Goal: Find specific page/section: Find specific page/section

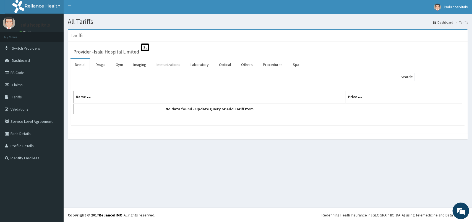
click at [163, 65] on link "Immunizations" at bounding box center [168, 65] width 33 height 12
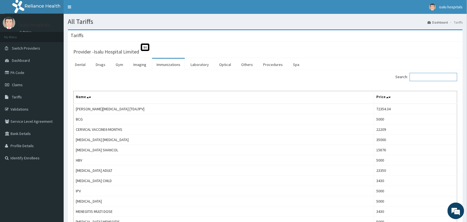
click at [428, 78] on input "Search:" at bounding box center [434, 77] width 48 height 8
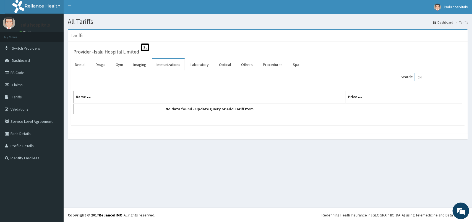
type input "E"
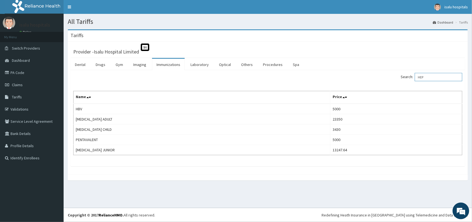
click at [450, 78] on input "HEP" at bounding box center [439, 77] width 48 height 8
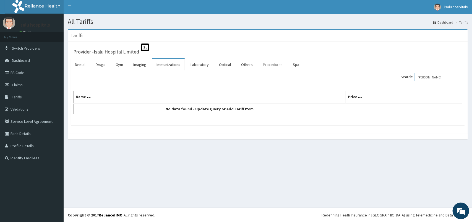
type input "[PERSON_NAME]"
click at [269, 62] on link "Procedures" at bounding box center [273, 65] width 28 height 12
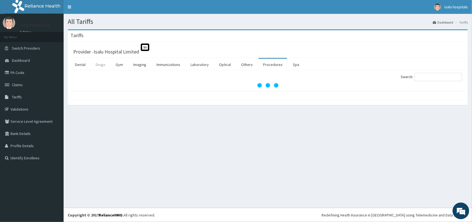
click at [107, 65] on link "Drugs" at bounding box center [100, 65] width 19 height 12
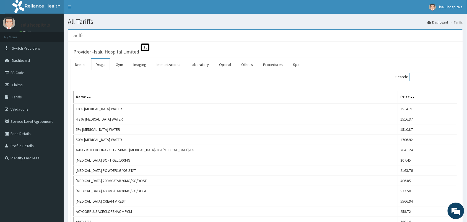
click at [430, 73] on input "Search:" at bounding box center [434, 77] width 48 height 8
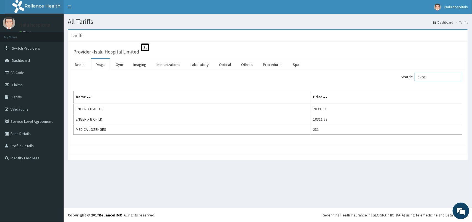
type input "ENGE"
click at [19, 74] on link "PA Code" at bounding box center [32, 72] width 64 height 12
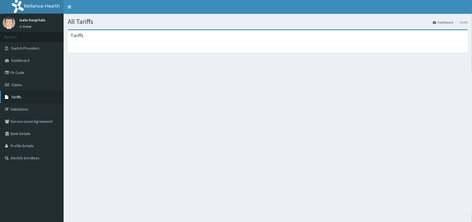
click at [22, 97] on link "Tariffs" at bounding box center [32, 97] width 64 height 12
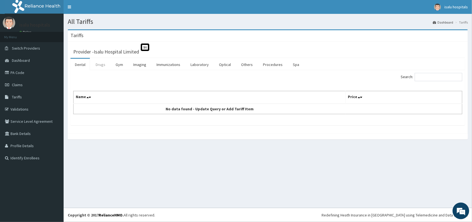
click at [99, 64] on link "Drugs" at bounding box center [100, 65] width 19 height 12
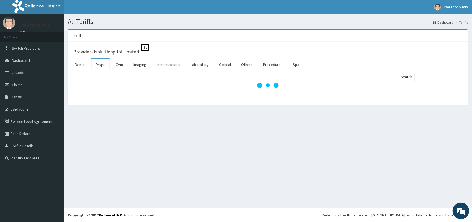
click at [169, 64] on link "Immunizations" at bounding box center [168, 65] width 33 height 12
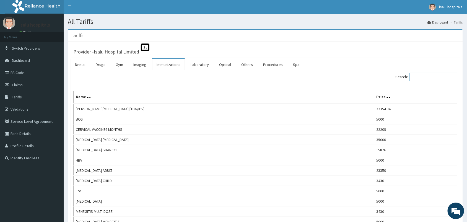
click at [428, 74] on input "Search:" at bounding box center [434, 77] width 48 height 8
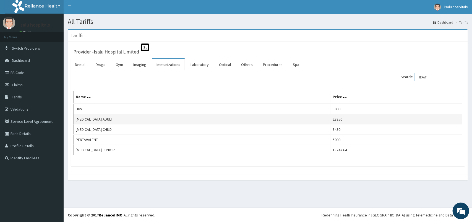
type input "HEPAT"
click at [347, 119] on td "23350" at bounding box center [397, 119] width 132 height 10
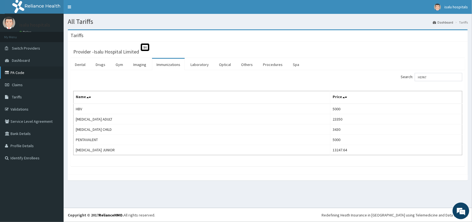
click at [25, 71] on link "PA Code" at bounding box center [32, 72] width 64 height 12
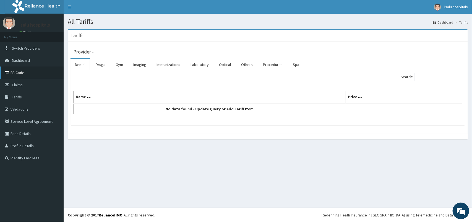
click at [35, 72] on link "PA Code" at bounding box center [32, 72] width 64 height 12
